Goal: Find contact information: Find contact information

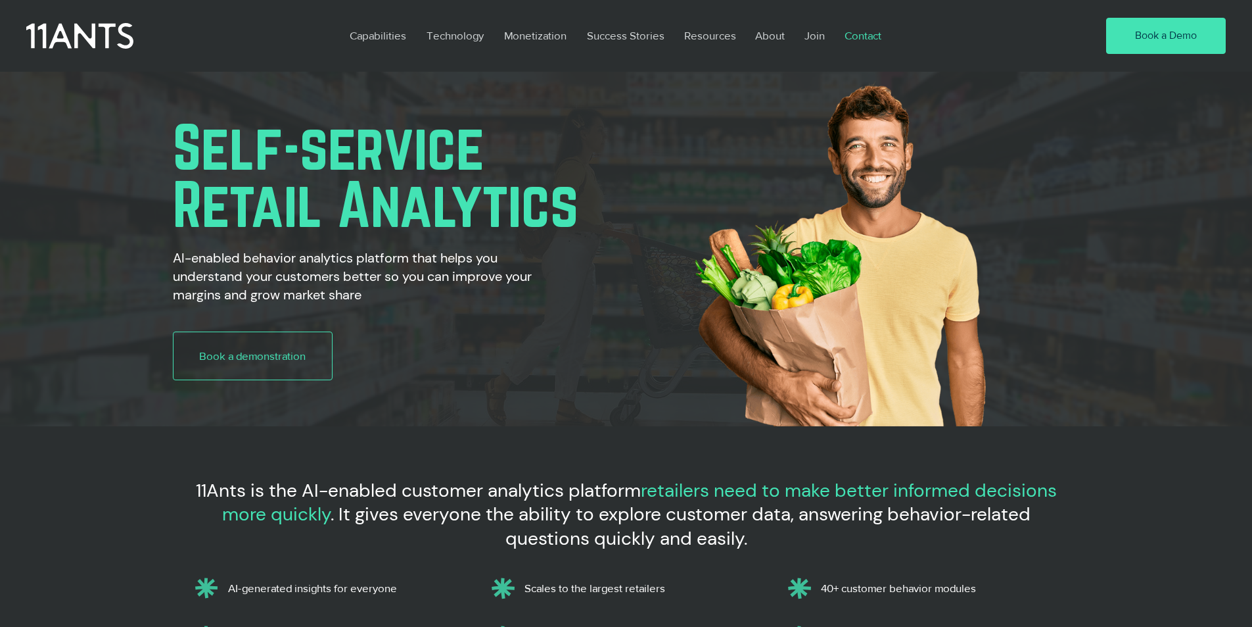
click at [850, 37] on p "Contact" at bounding box center [863, 35] width 50 height 30
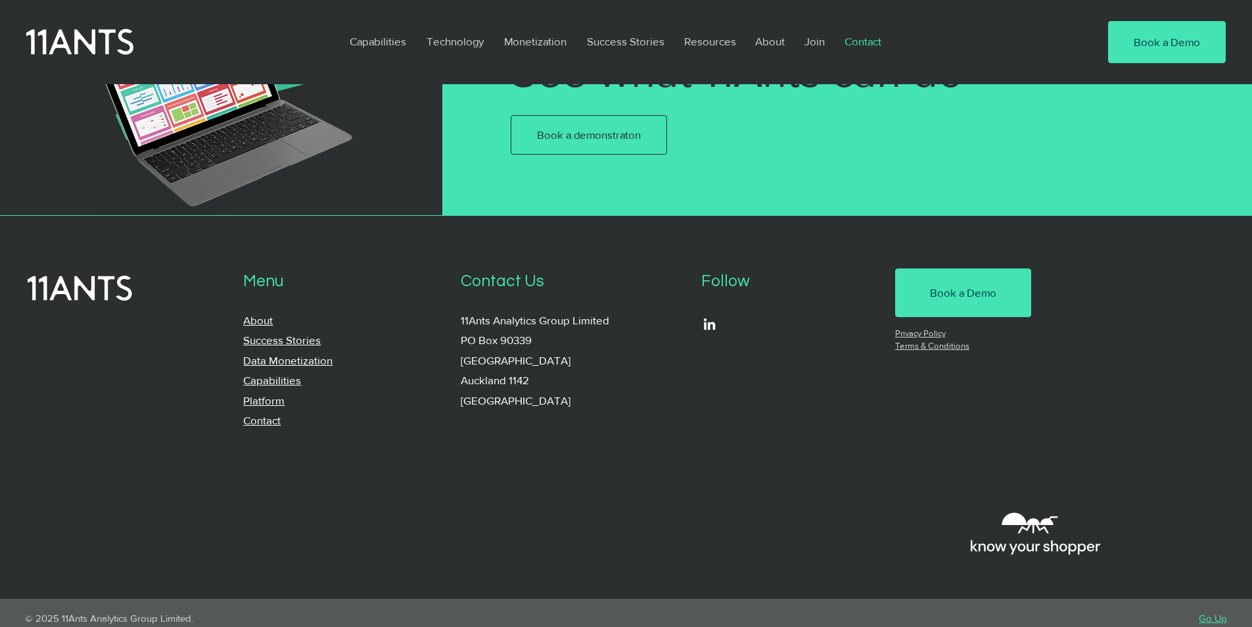
scroll to position [1030, 0]
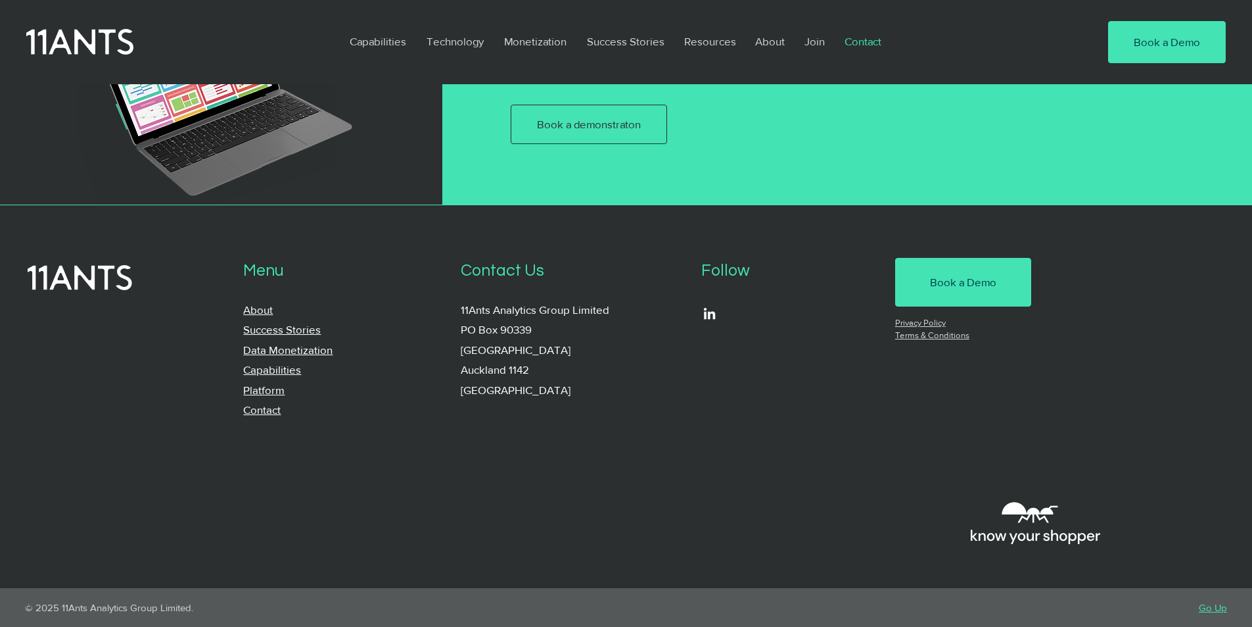
click at [261, 412] on link "Contact" at bounding box center [261, 409] width 37 height 12
